Goal: Find specific page/section: Find specific page/section

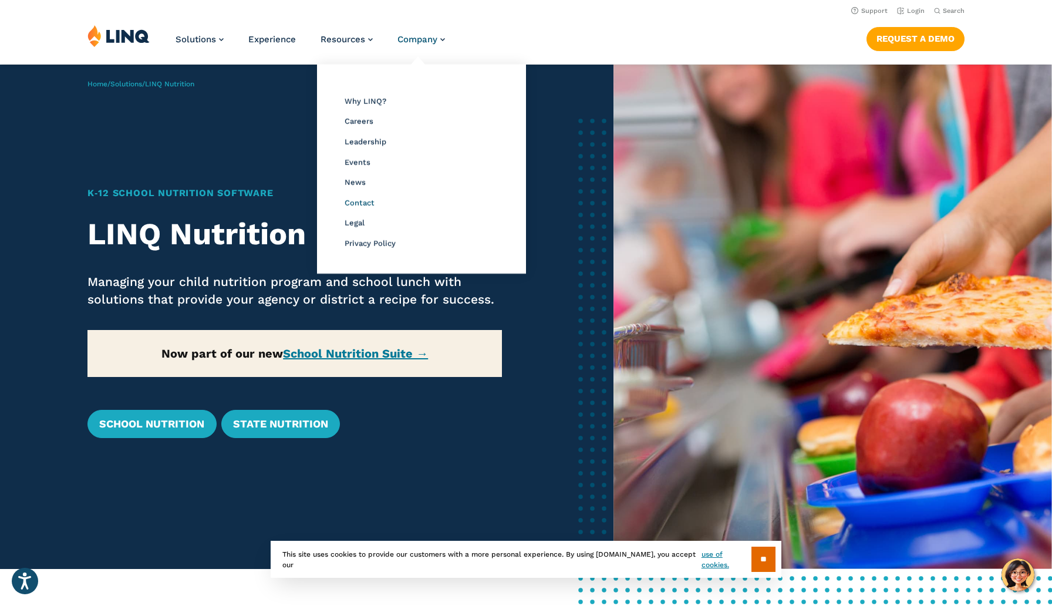
click at [359, 200] on span "Contact" at bounding box center [359, 202] width 30 height 9
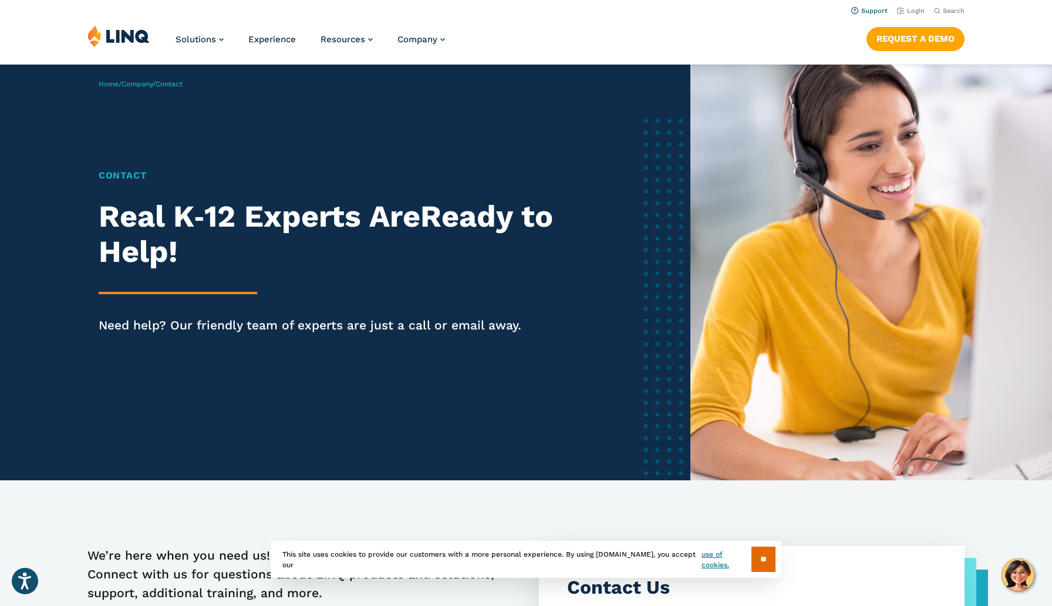
click at [873, 8] on link "Support" at bounding box center [869, 11] width 36 height 8
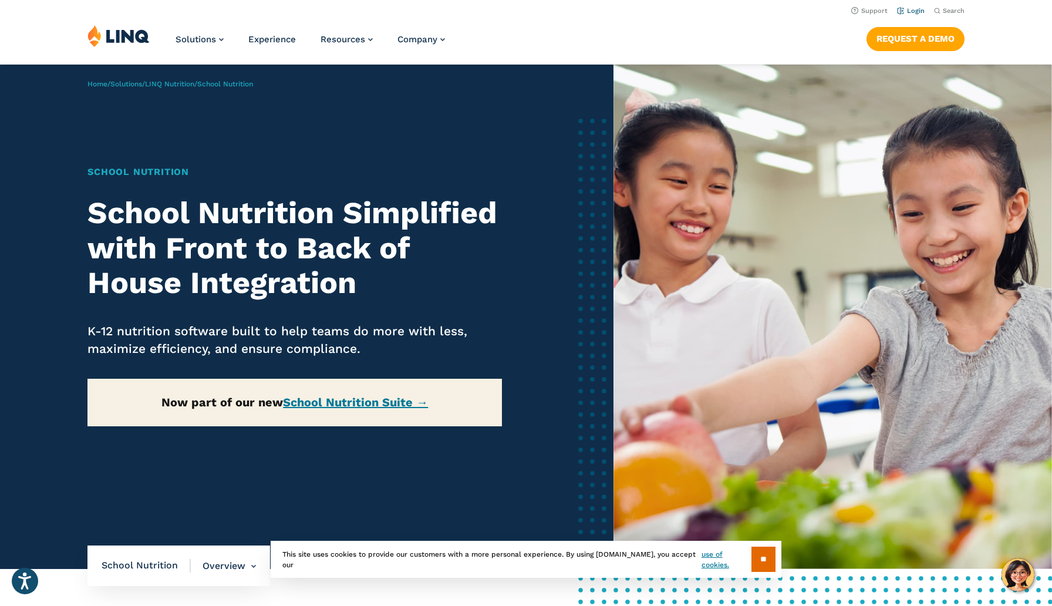
click at [907, 13] on link "Login" at bounding box center [911, 11] width 28 height 8
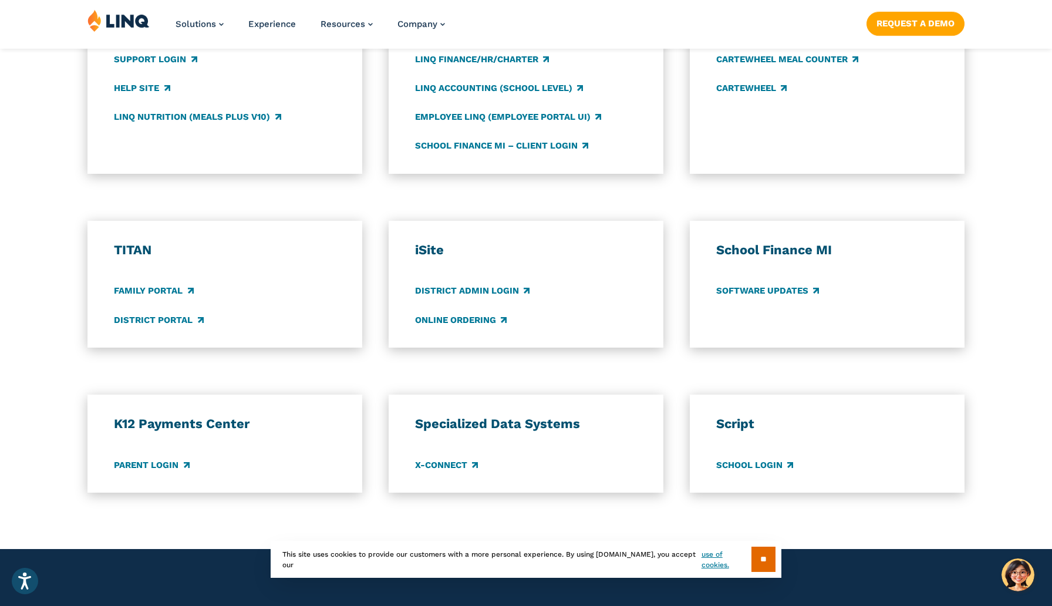
scroll to position [721, 0]
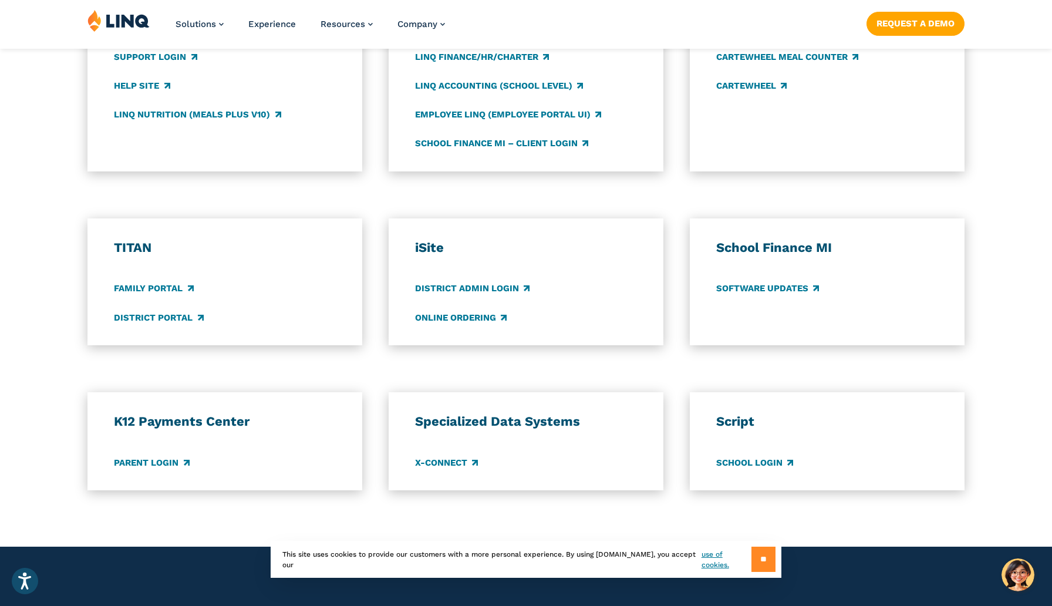
click at [764, 561] on input "**" at bounding box center [763, 558] width 24 height 25
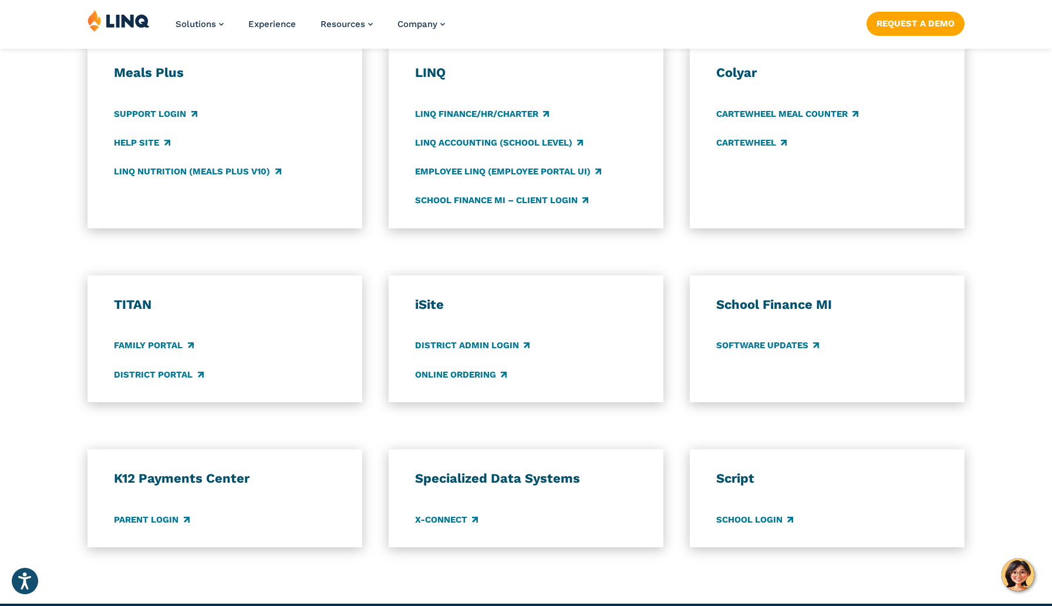
scroll to position [669, 0]
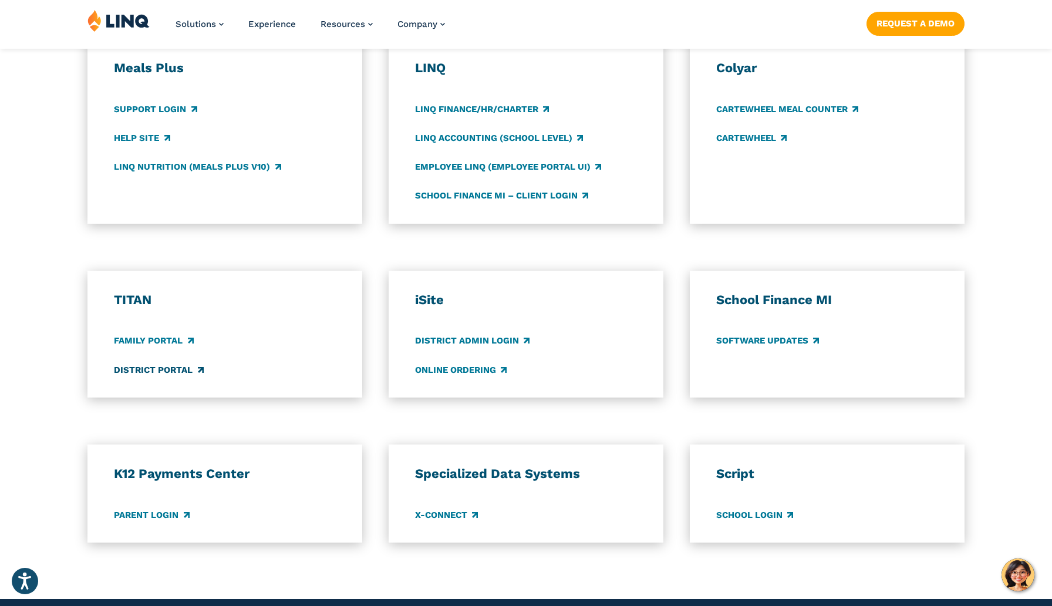
click at [163, 369] on link "District Portal" at bounding box center [158, 369] width 89 height 13
